Goal: Transaction & Acquisition: Download file/media

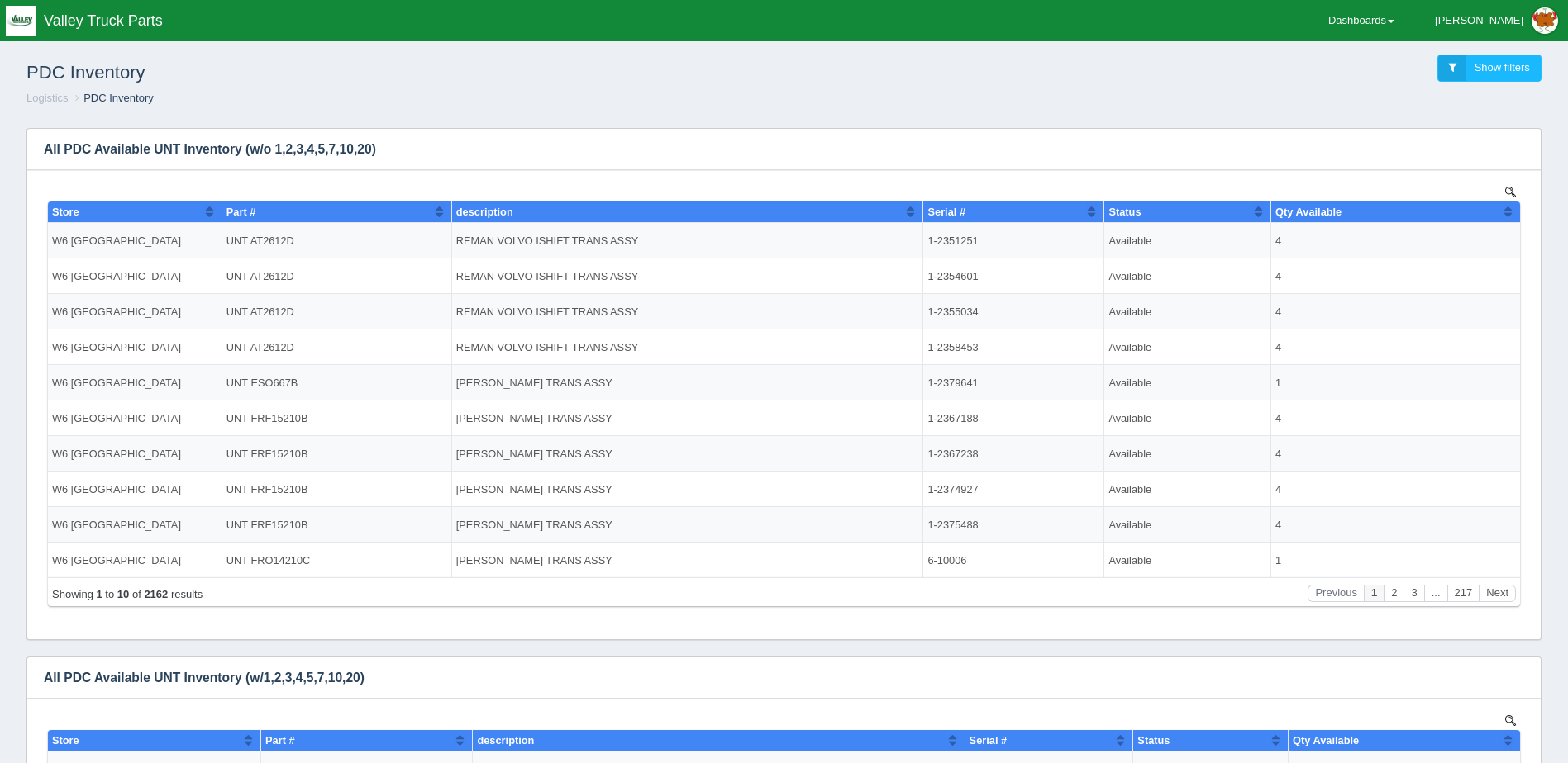
click at [82, 24] on span "Valley Truck Parts" at bounding box center [103, 21] width 119 height 17
click at [19, 26] on img at bounding box center [21, 21] width 29 height 29
click at [26, 19] on img at bounding box center [21, 21] width 29 height 29
click at [1405, 32] on link "Dashboards" at bounding box center [1362, 21] width 86 height 41
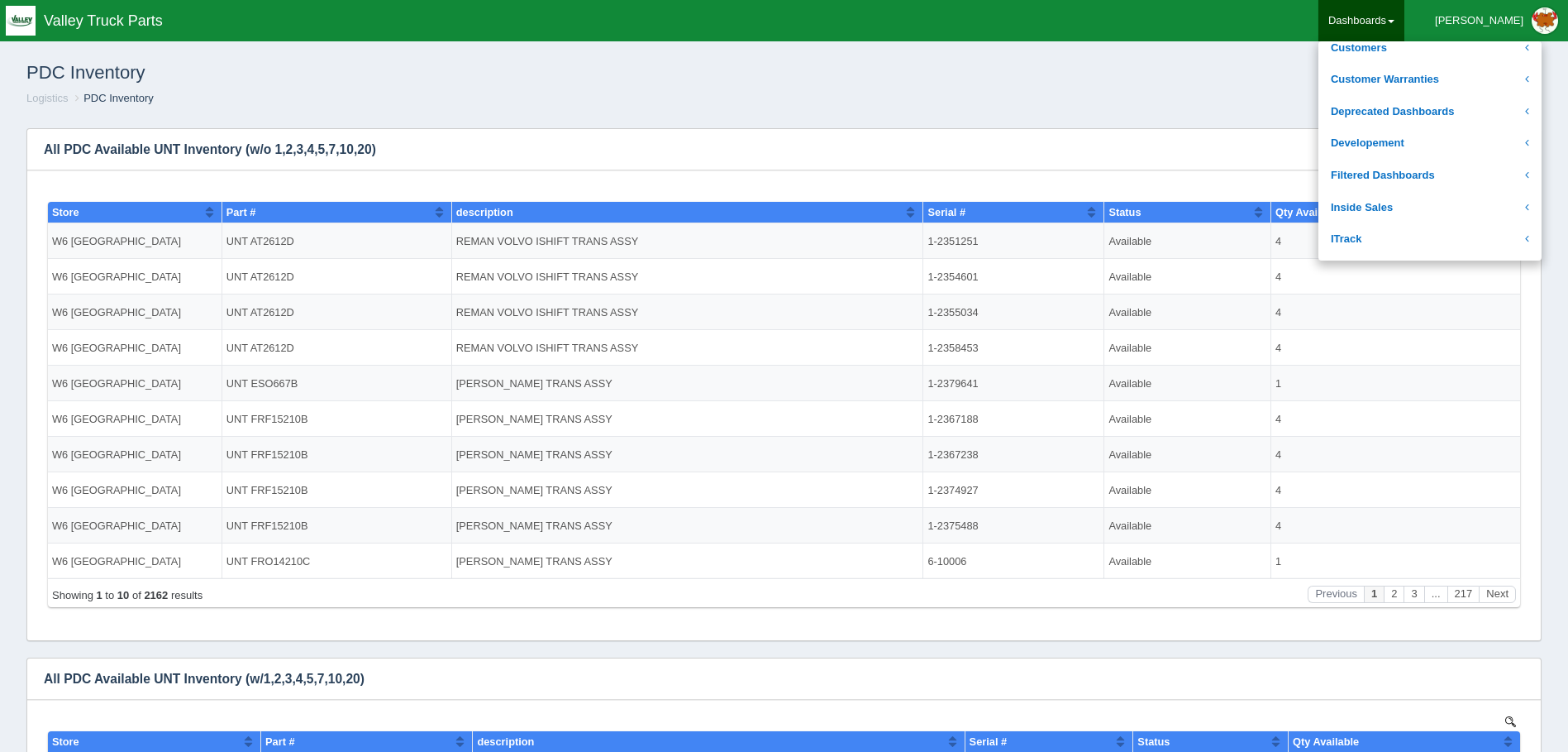
scroll to position [331, 0]
click at [1430, 73] on link "Logistics" at bounding box center [1429, 77] width 223 height 32
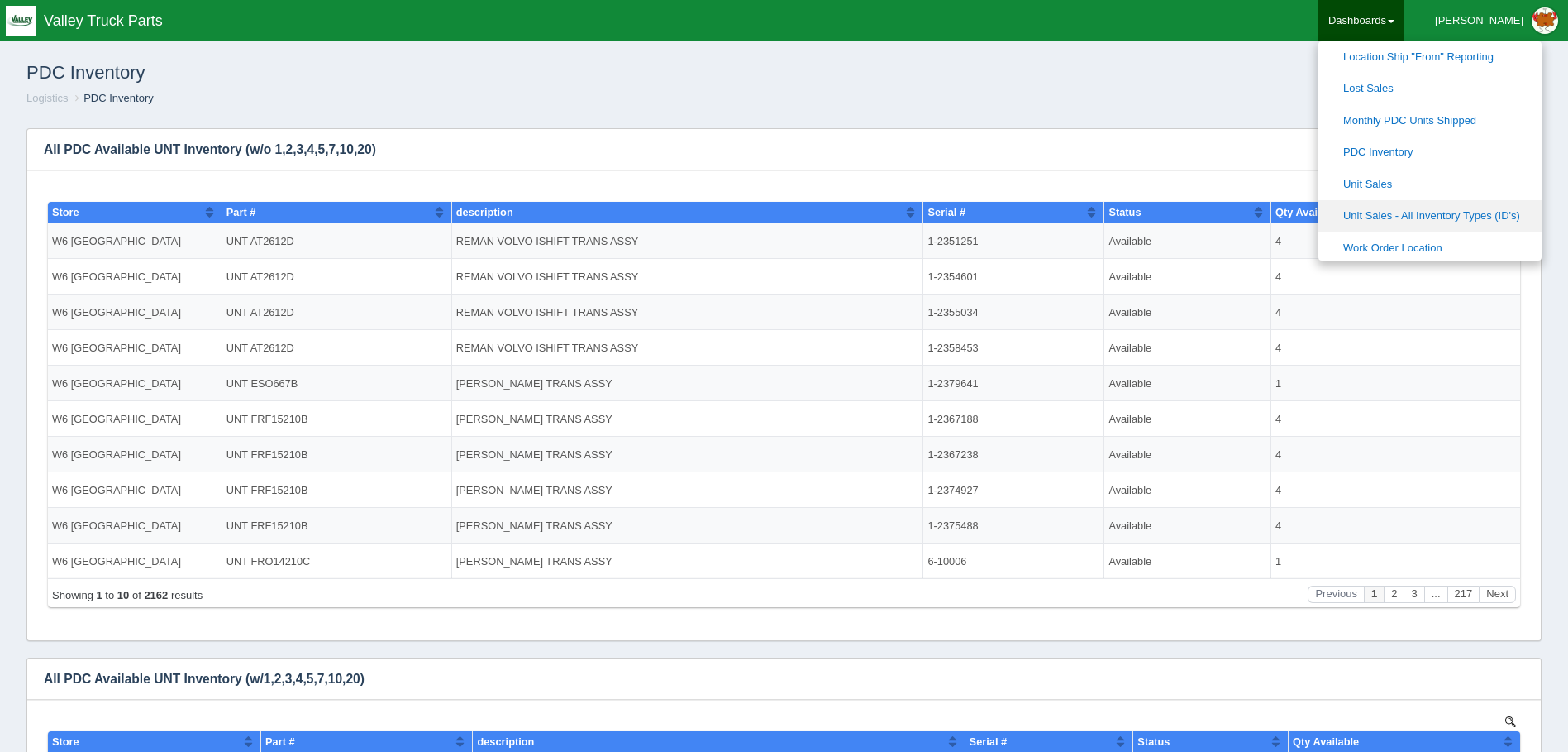
scroll to position [414, 0]
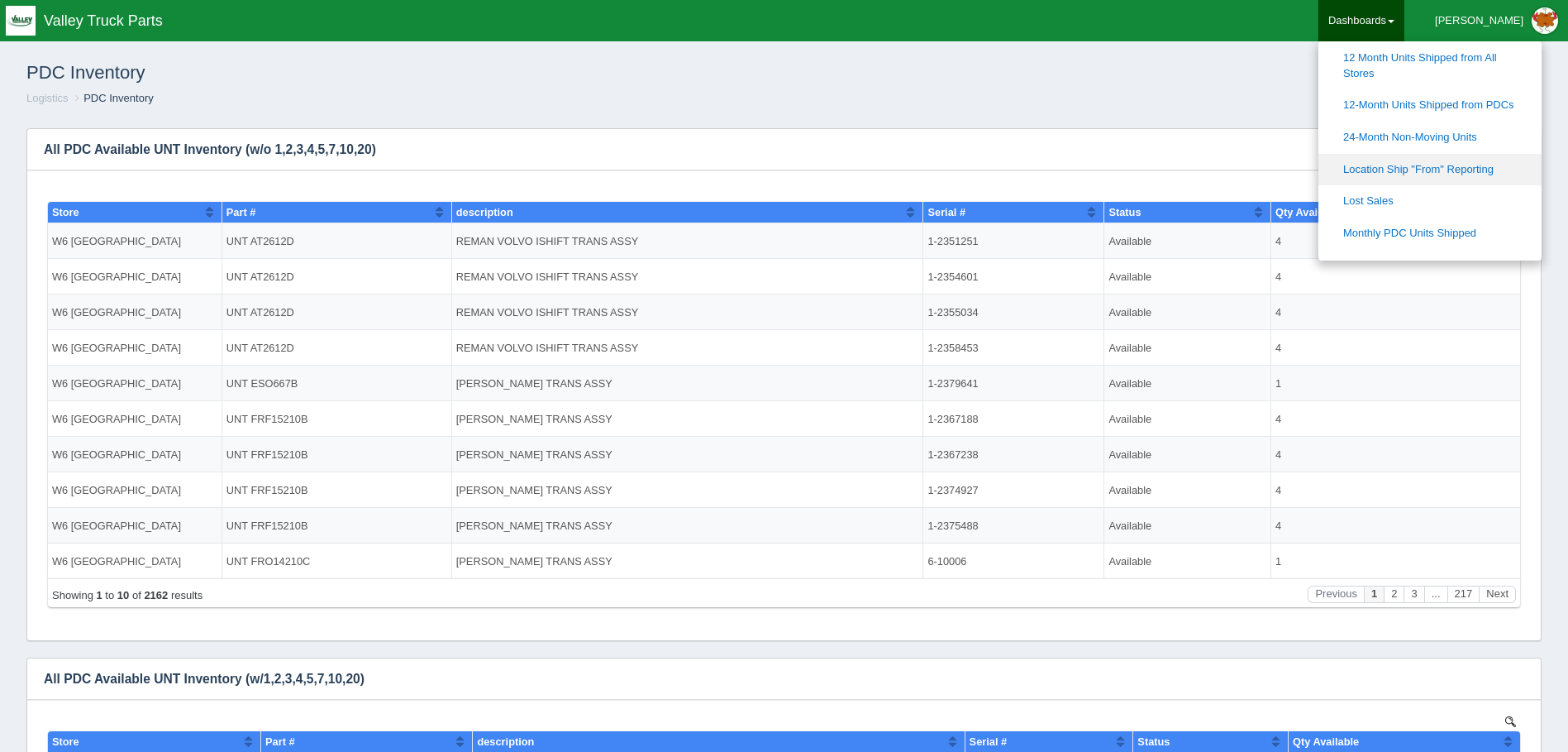
click at [1511, 164] on link "Location Ship "From" Reporting" at bounding box center [1429, 170] width 223 height 32
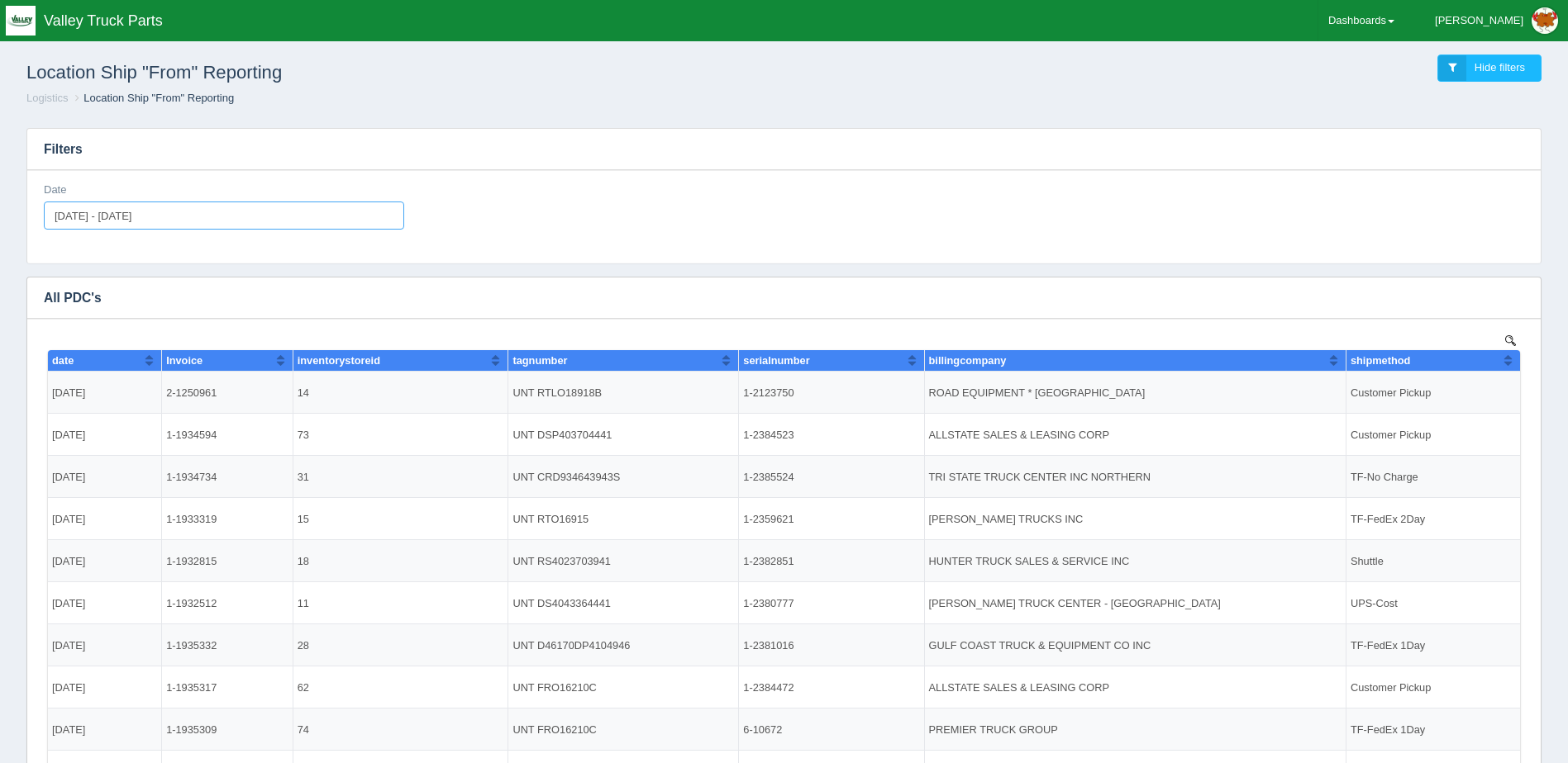
type input "[DATE]"
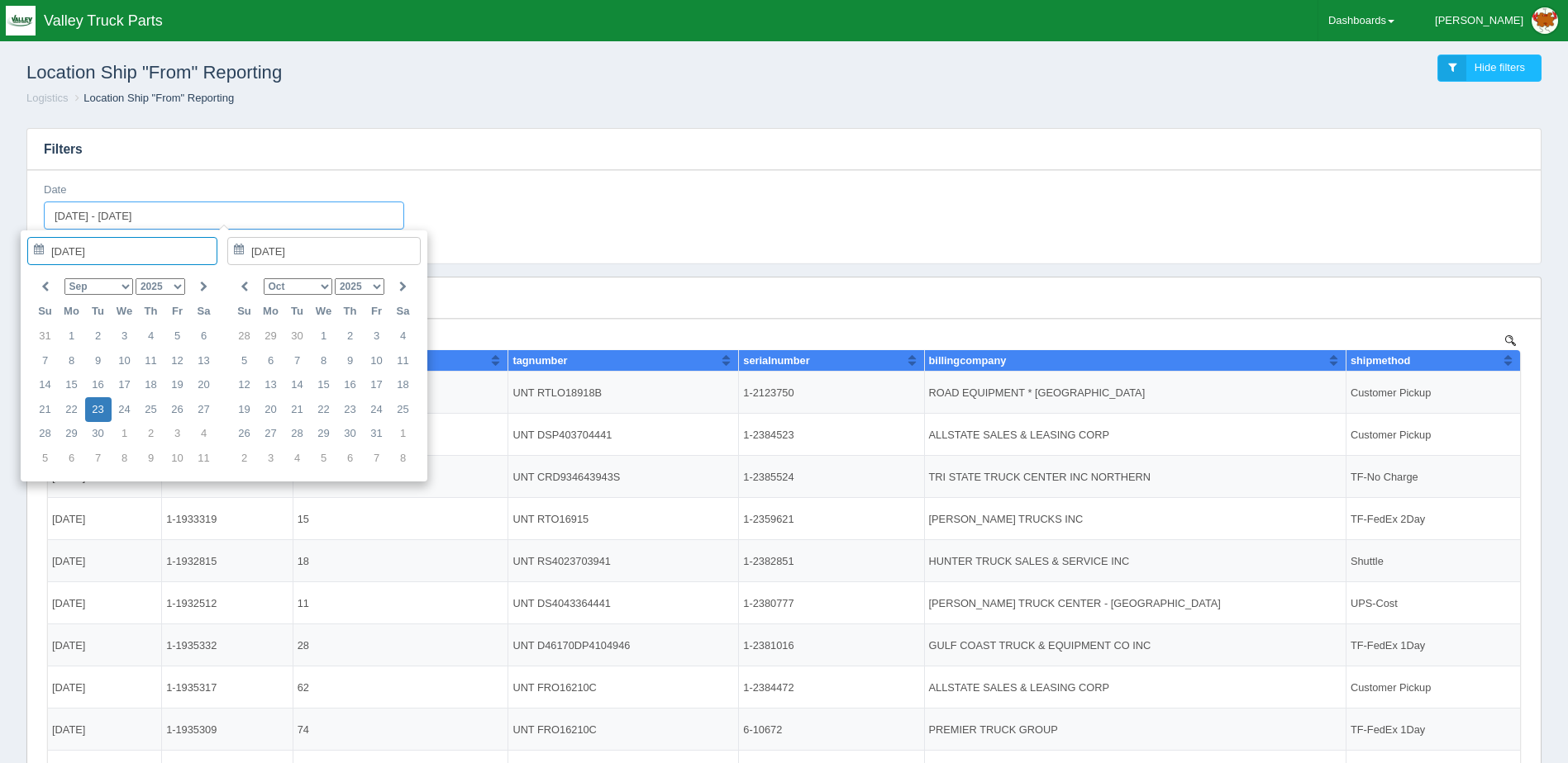
drag, startPoint x: 238, startPoint y: 211, endPoint x: 1, endPoint y: 195, distance: 237.5
click at [1, 195] on div "Location Ship "From" Reporting Hide filters Logistics Location Ship "From" Repo…" at bounding box center [784, 444] width 1568 height 822
type input "[DATE]"
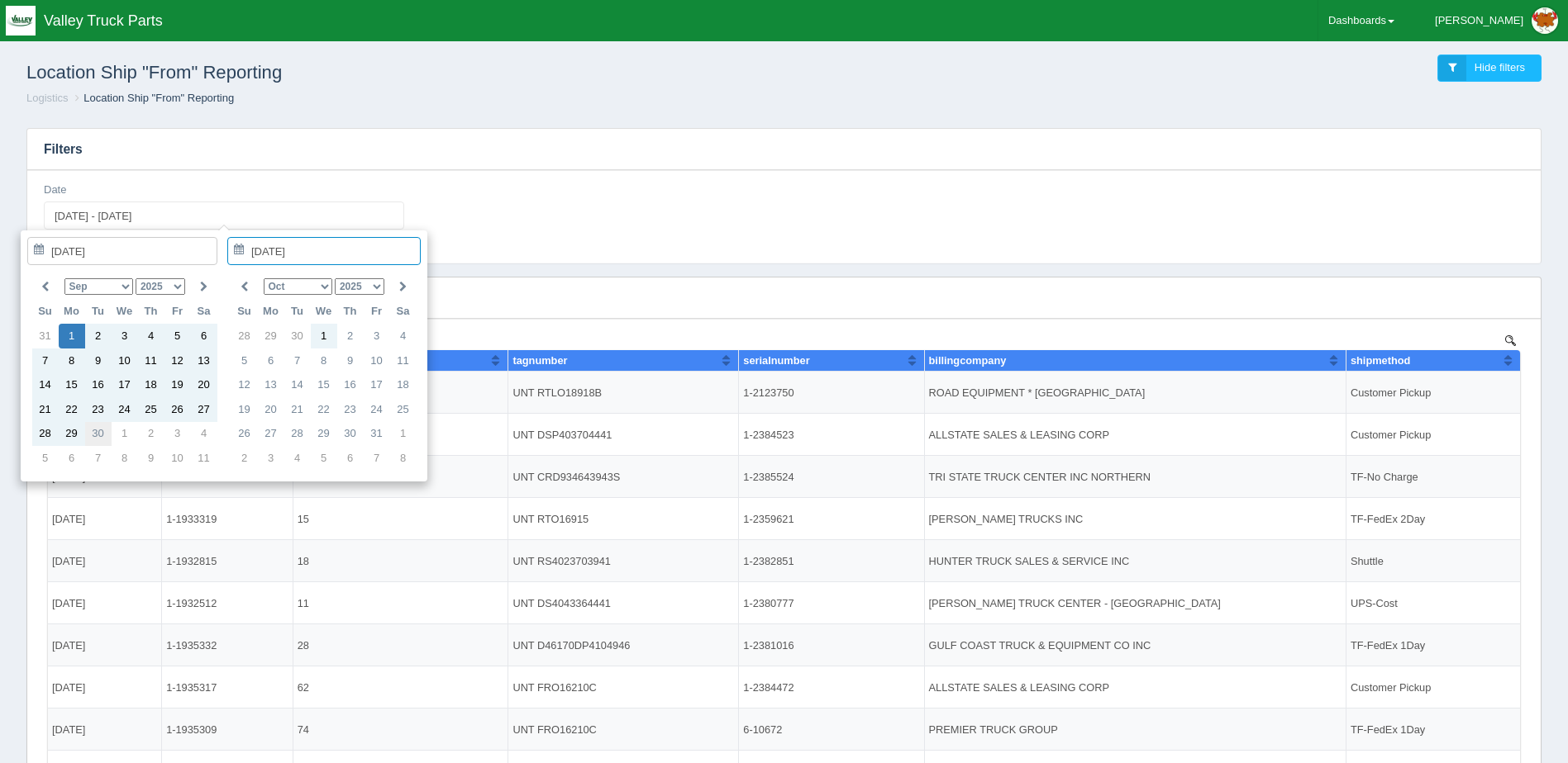
type input "[DATE]"
type input "[DATE] - [DATE]"
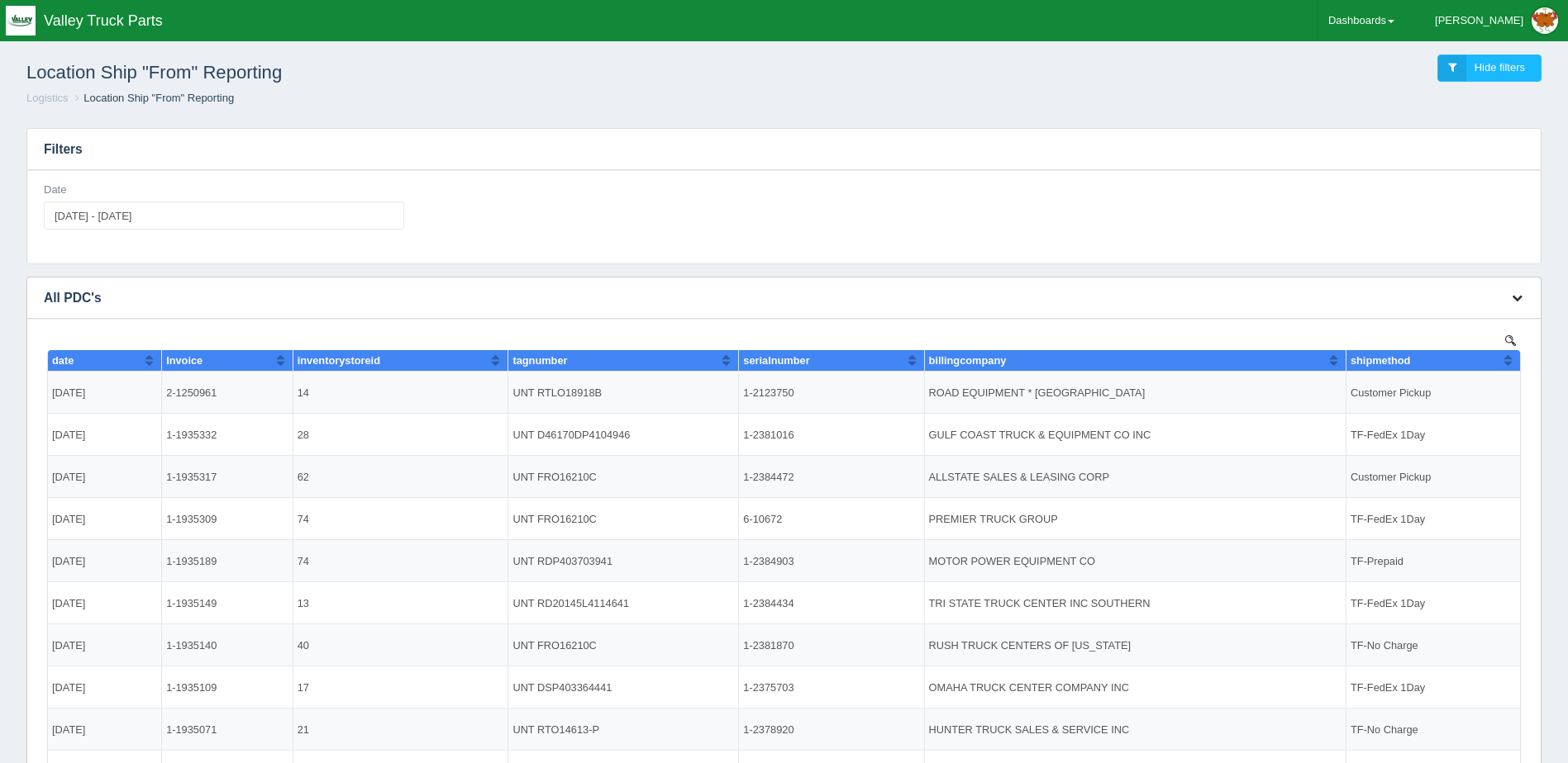
click at [1515, 290] on button "button" at bounding box center [1517, 299] width 23 height 26
click at [1441, 312] on link "Download CSV" at bounding box center [1462, 322] width 133 height 24
click at [901, 186] on div "Date 2025-09-01 - 2025-09-30" at bounding box center [784, 212] width 1493 height 60
click at [65, 228] on input "2025-09-01 - 2025-09-30" at bounding box center [224, 215] width 361 height 28
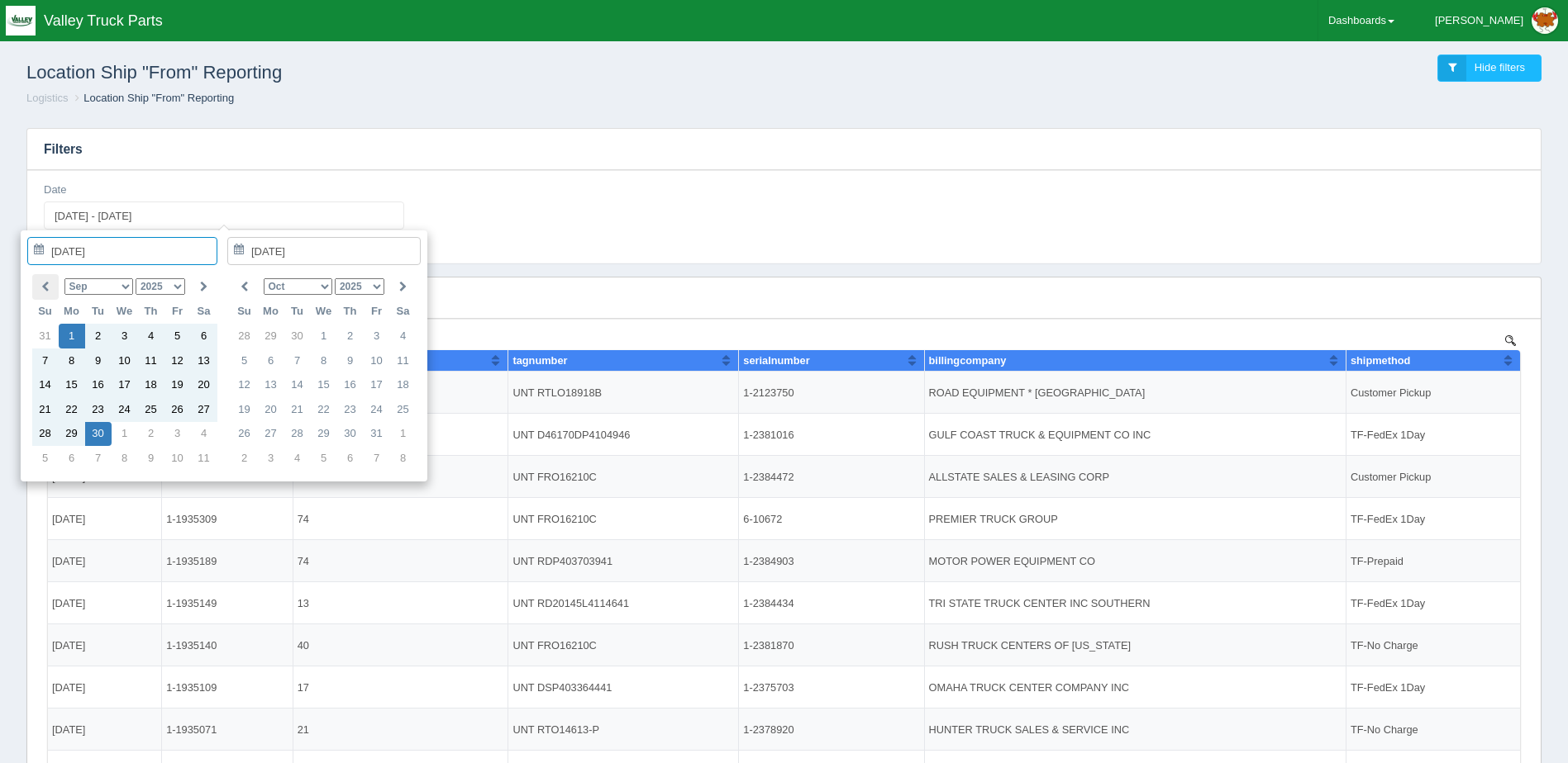
click at [34, 291] on th at bounding box center [45, 287] width 27 height 26
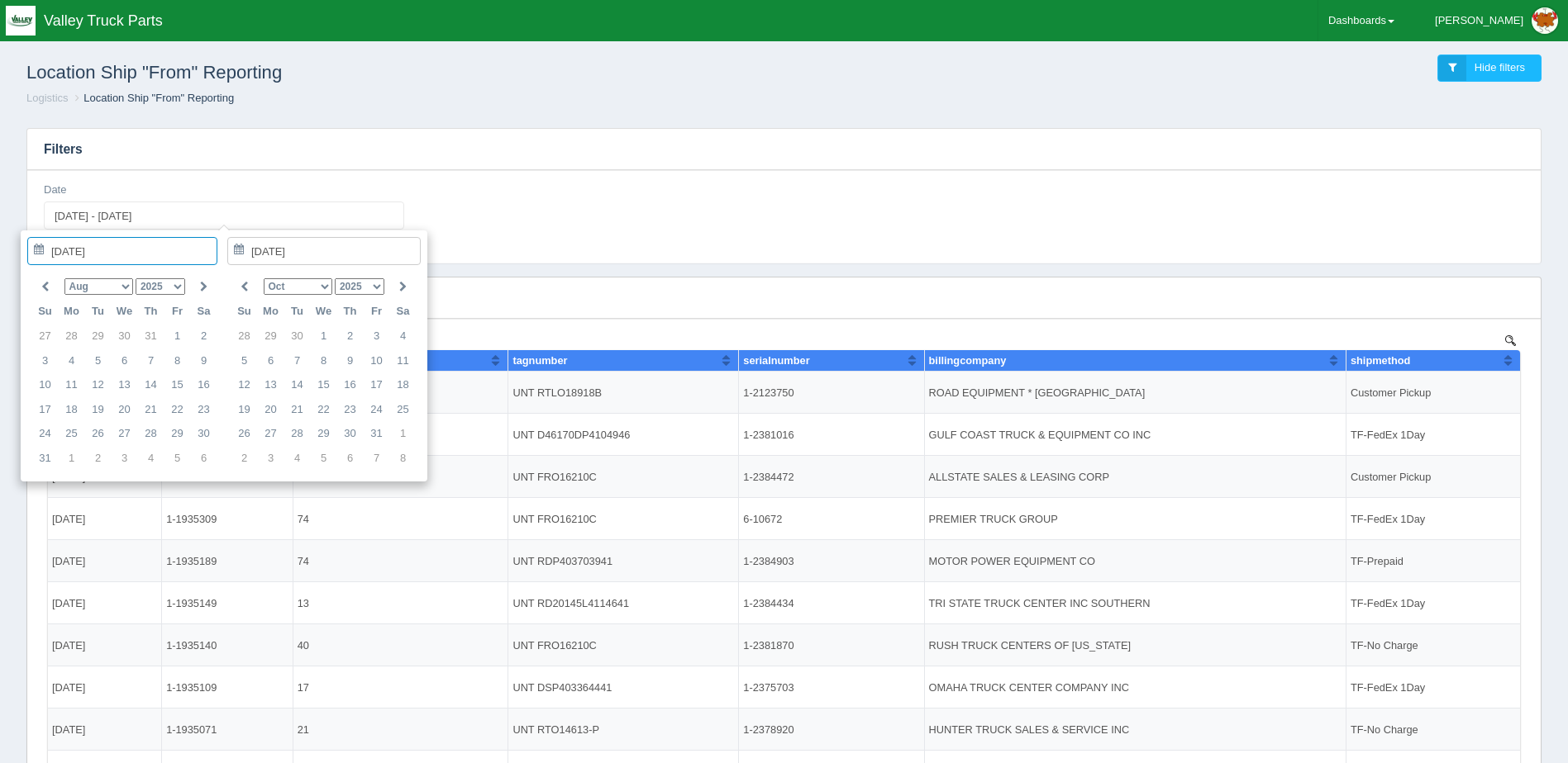
click at [34, 291] on th at bounding box center [45, 287] width 27 height 26
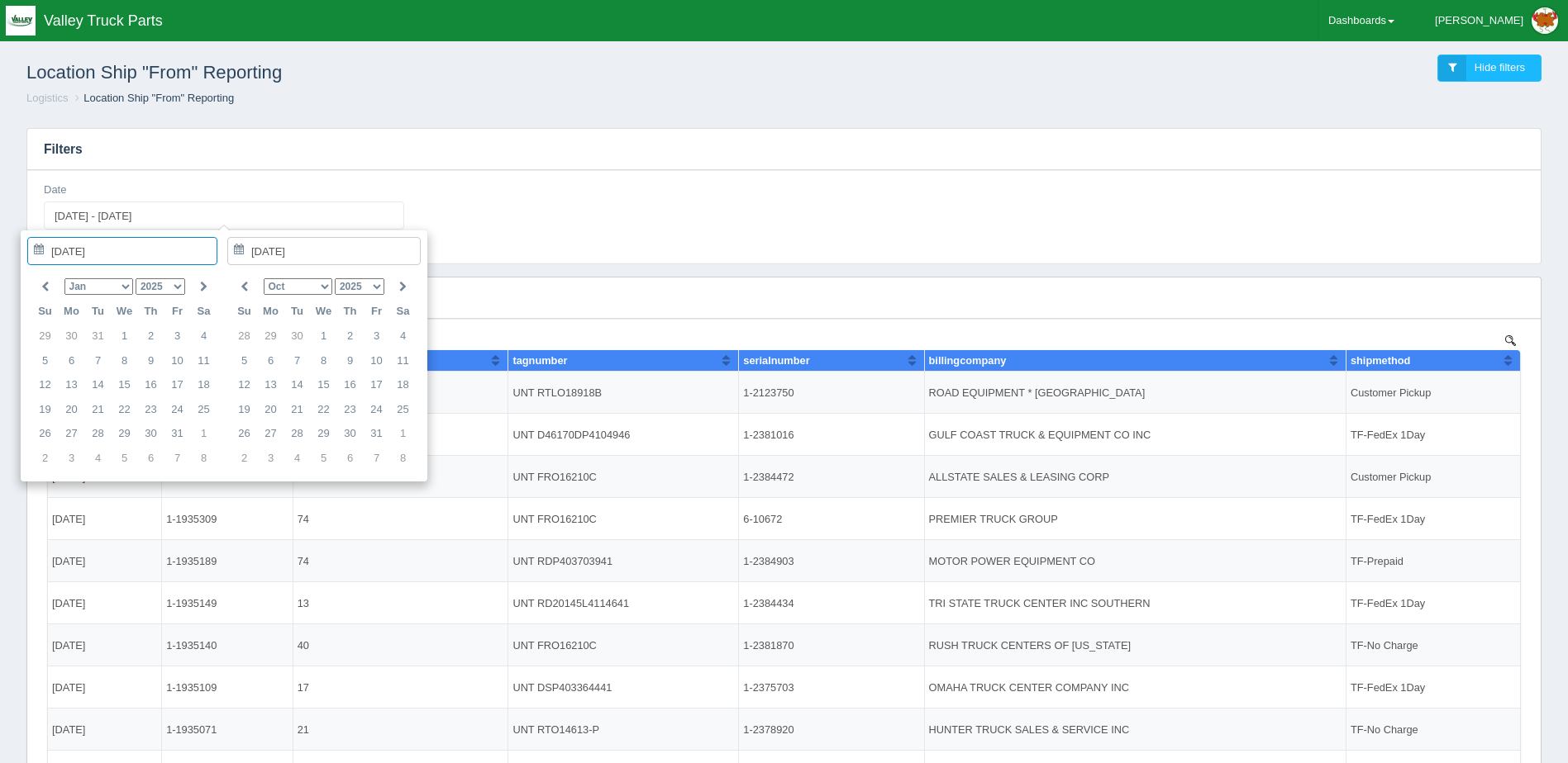
click at [34, 291] on th at bounding box center [45, 287] width 27 height 26
click at [196, 279] on th at bounding box center [203, 287] width 27 height 26
click at [211, 279] on th at bounding box center [203, 287] width 27 height 26
type input "2025-01-01"
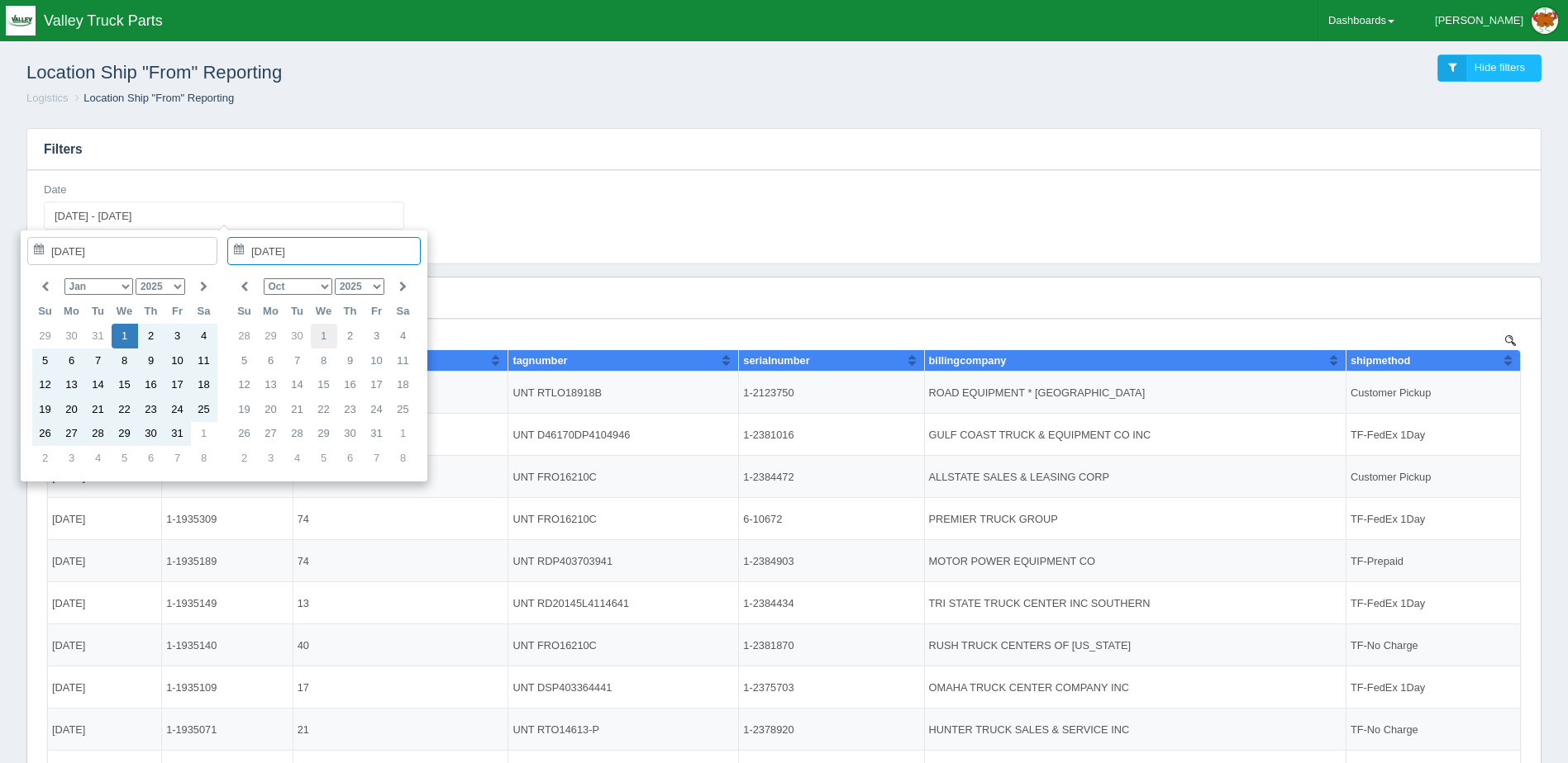
type input "2025-10-01"
type input "2025-01-01 - 2025-10-01"
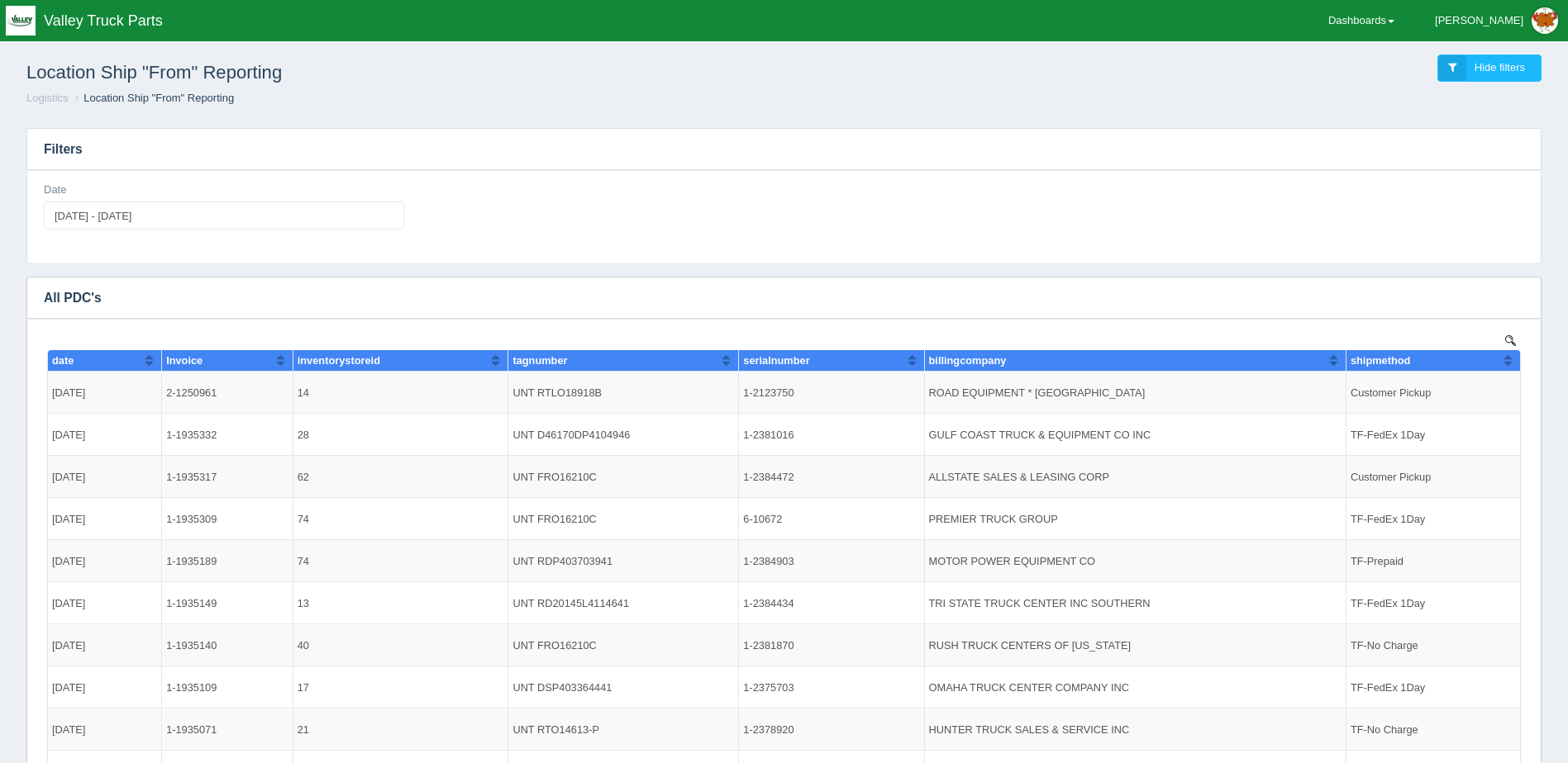
click at [868, 214] on div "Date 2025-01-01 - 2025-10-01" at bounding box center [784, 212] width 1493 height 60
click at [1526, 295] on button "button" at bounding box center [1517, 299] width 23 height 26
click at [1466, 318] on link "Download CSV" at bounding box center [1462, 322] width 133 height 24
